Goal: Task Accomplishment & Management: Complete application form

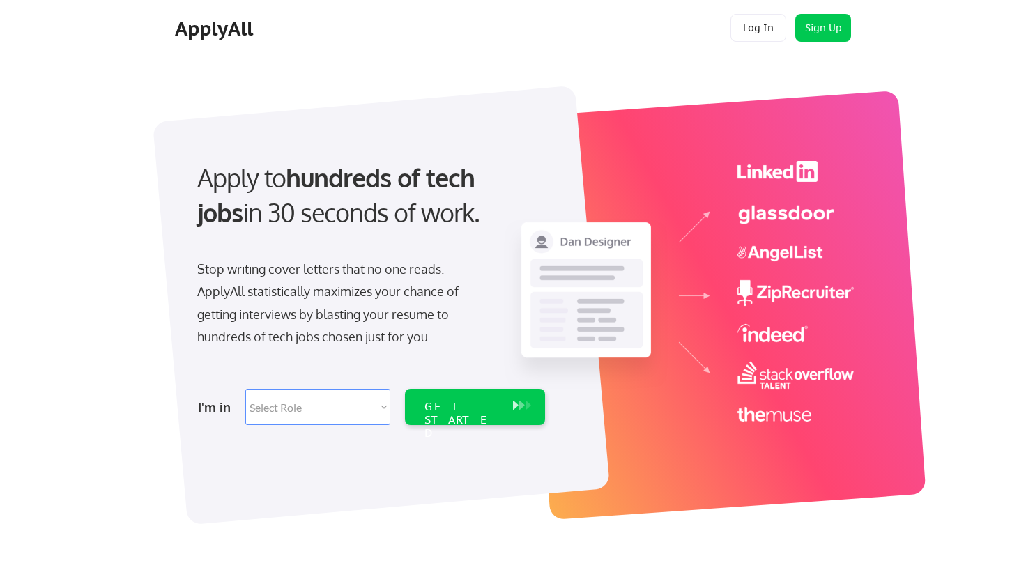
select select ""marketing___comms""
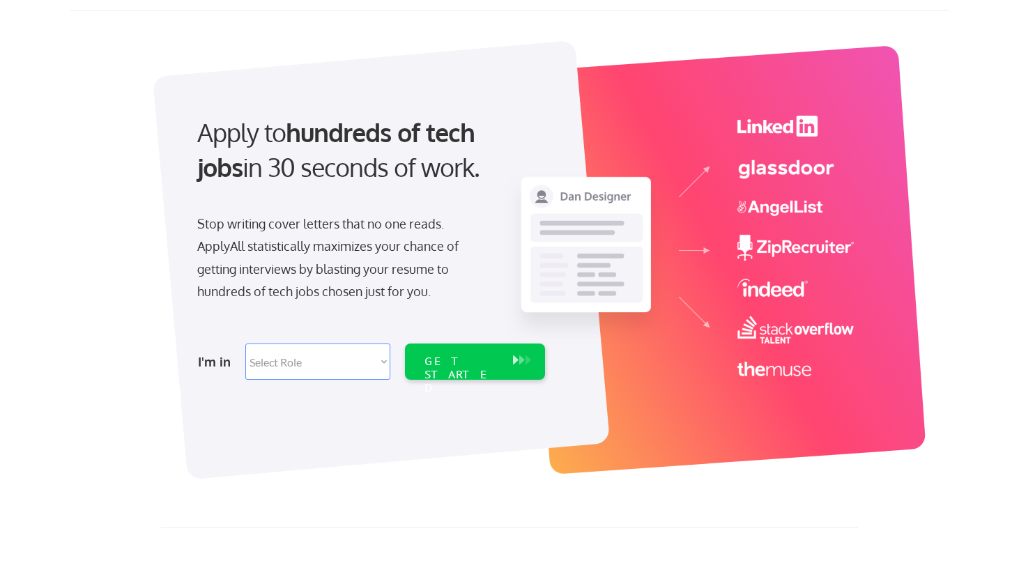
scroll to position [52, 0]
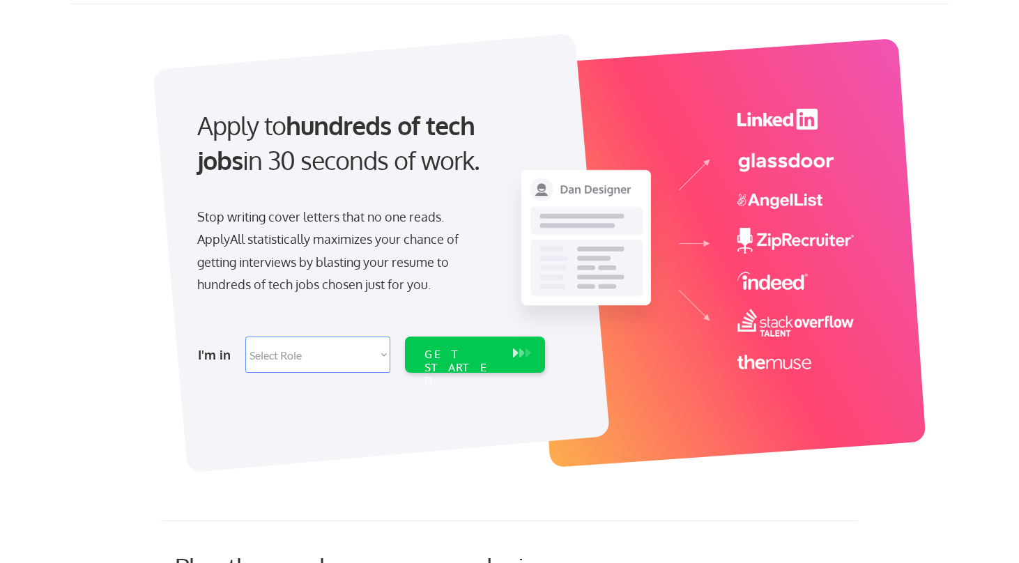
click at [373, 350] on select "Select Role Software Engineering Product Management Customer Success Sales UI/U…" at bounding box center [317, 355] width 145 height 36
select select ""marketing___comms""
click at [245, 337] on select "Select Role Software Engineering Product Management Customer Success Sales UI/U…" at bounding box center [317, 355] width 145 height 36
select select ""marketing___comms""
click at [455, 360] on div "GET STARTED" at bounding box center [461, 368] width 75 height 40
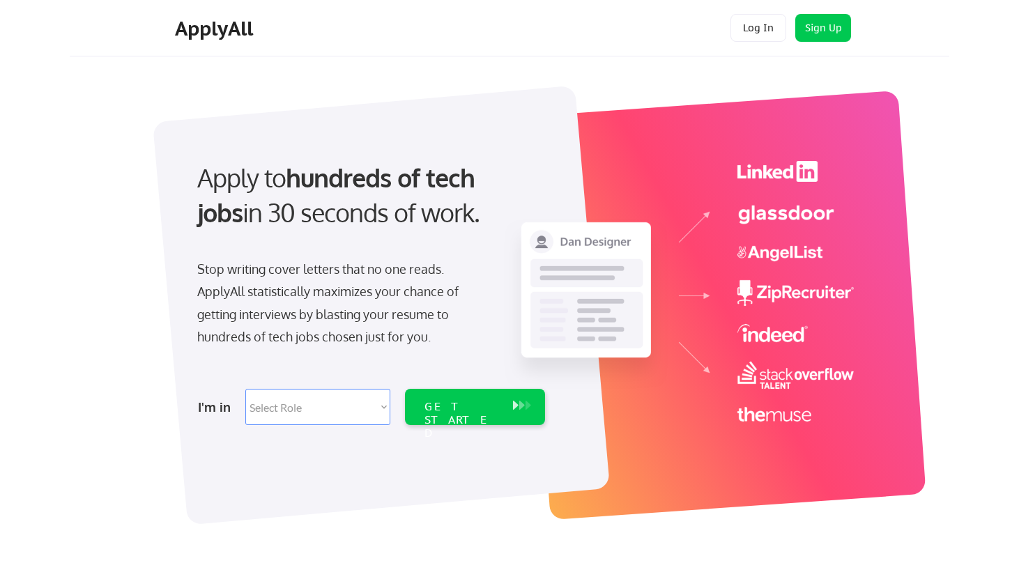
select select ""marketing___comms""
